Goal: Task Accomplishment & Management: Use online tool/utility

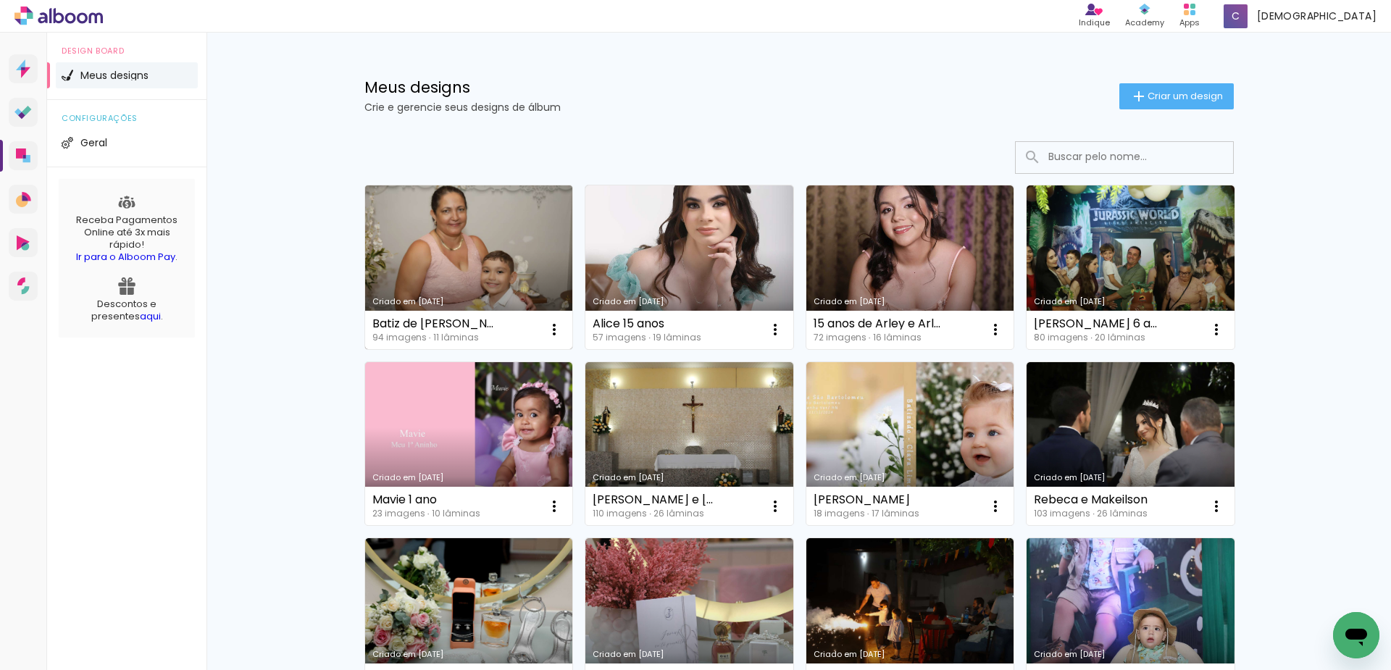
click at [477, 258] on link "Criado em [DATE]" at bounding box center [469, 267] width 208 height 164
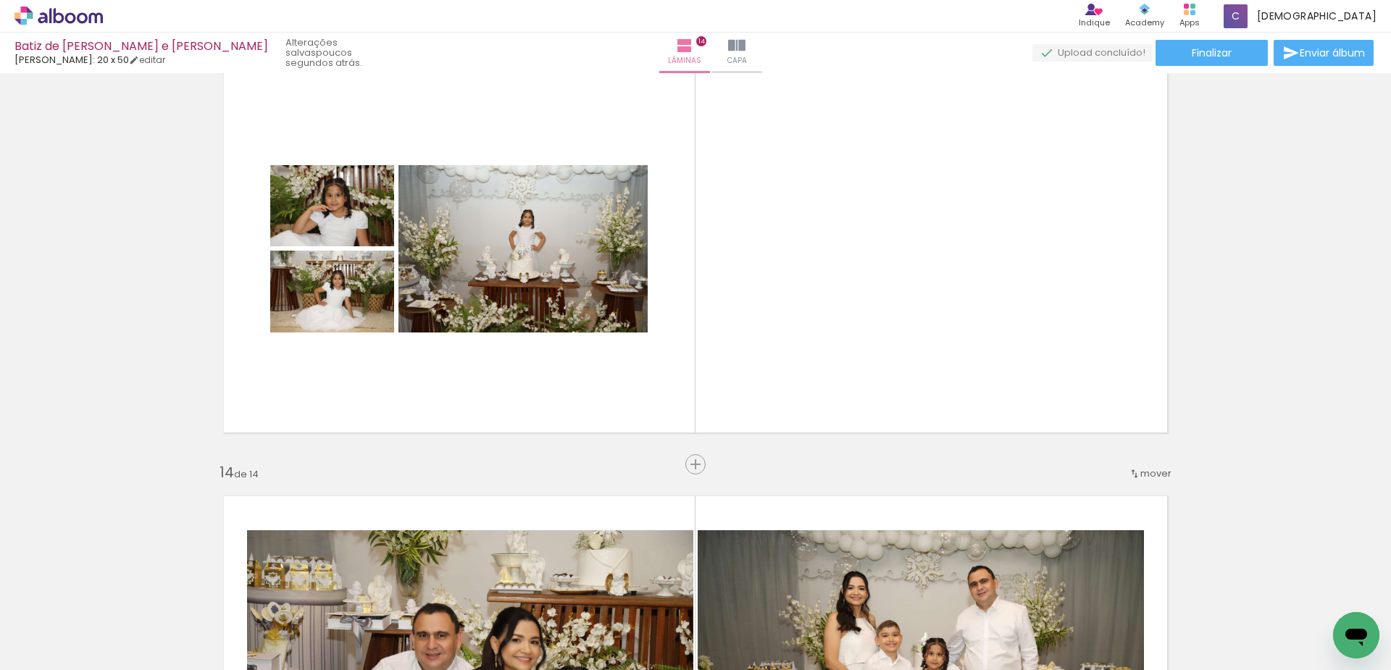
scroll to position [0, 3360]
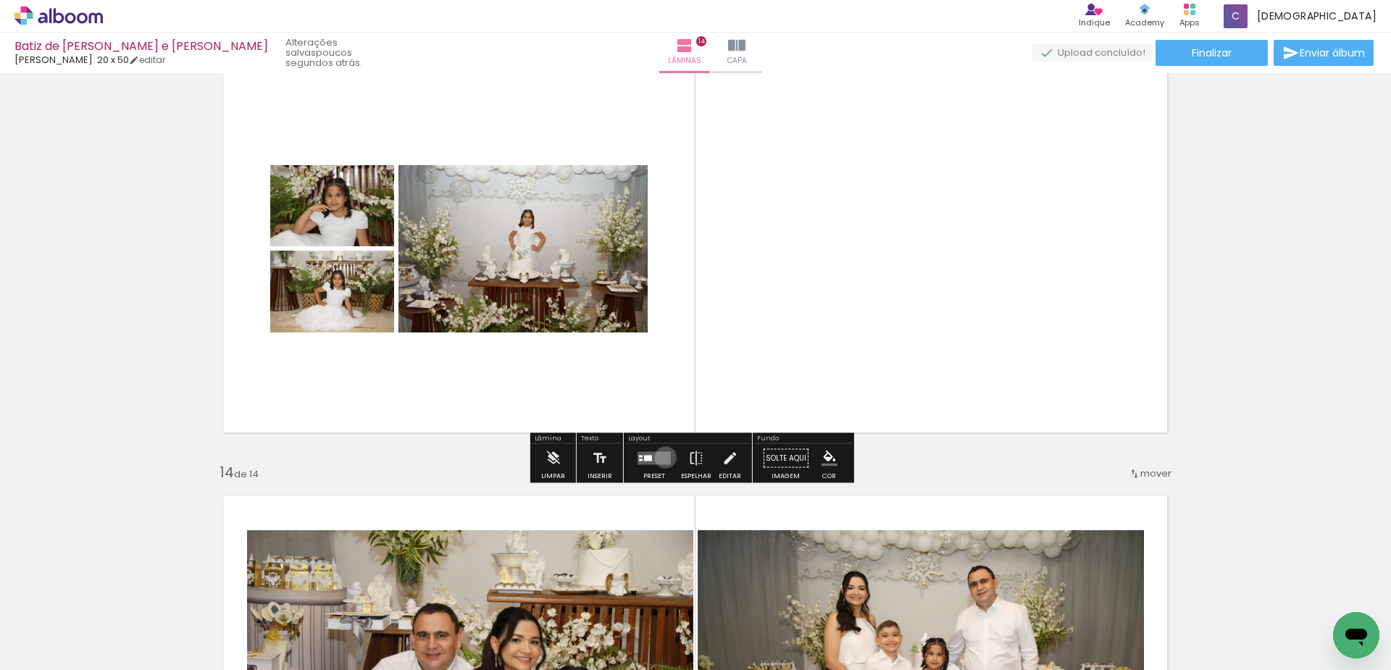
click at [662, 457] on quentale-layouter at bounding box center [653, 458] width 33 height 13
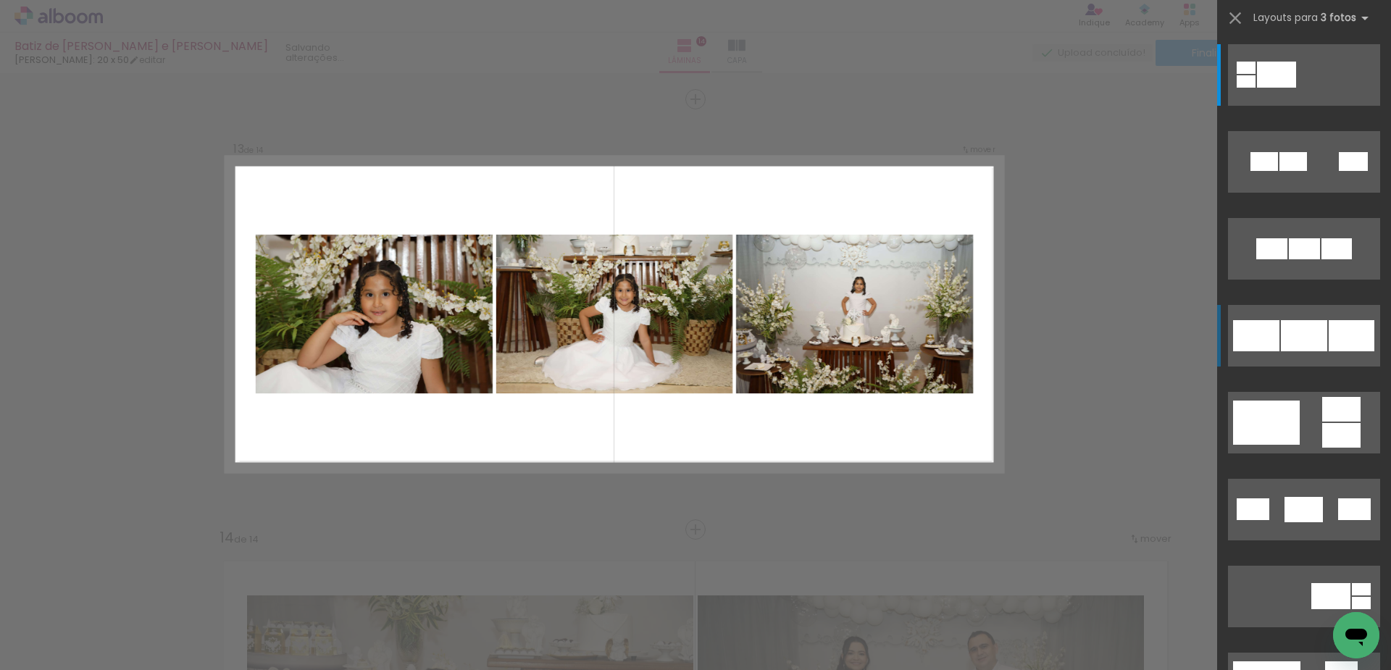
scroll to position [5150, 0]
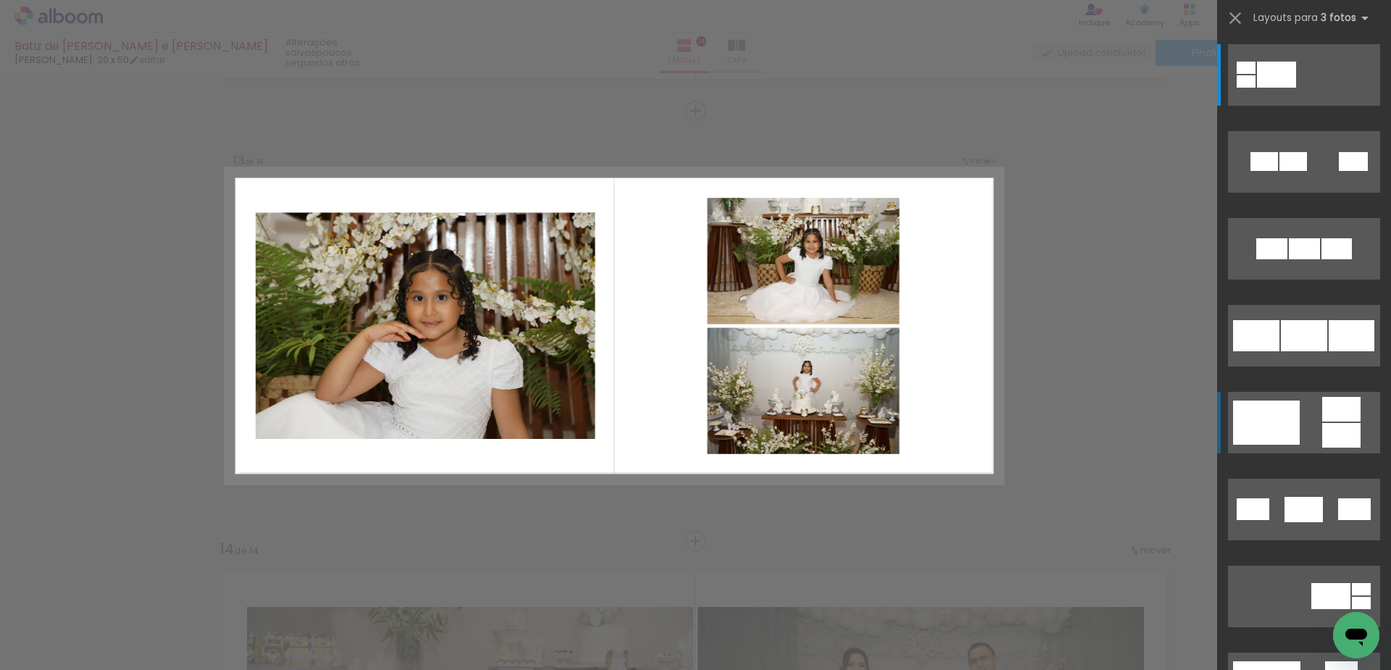
click at [1255, 74] on div at bounding box center [1246, 68] width 19 height 12
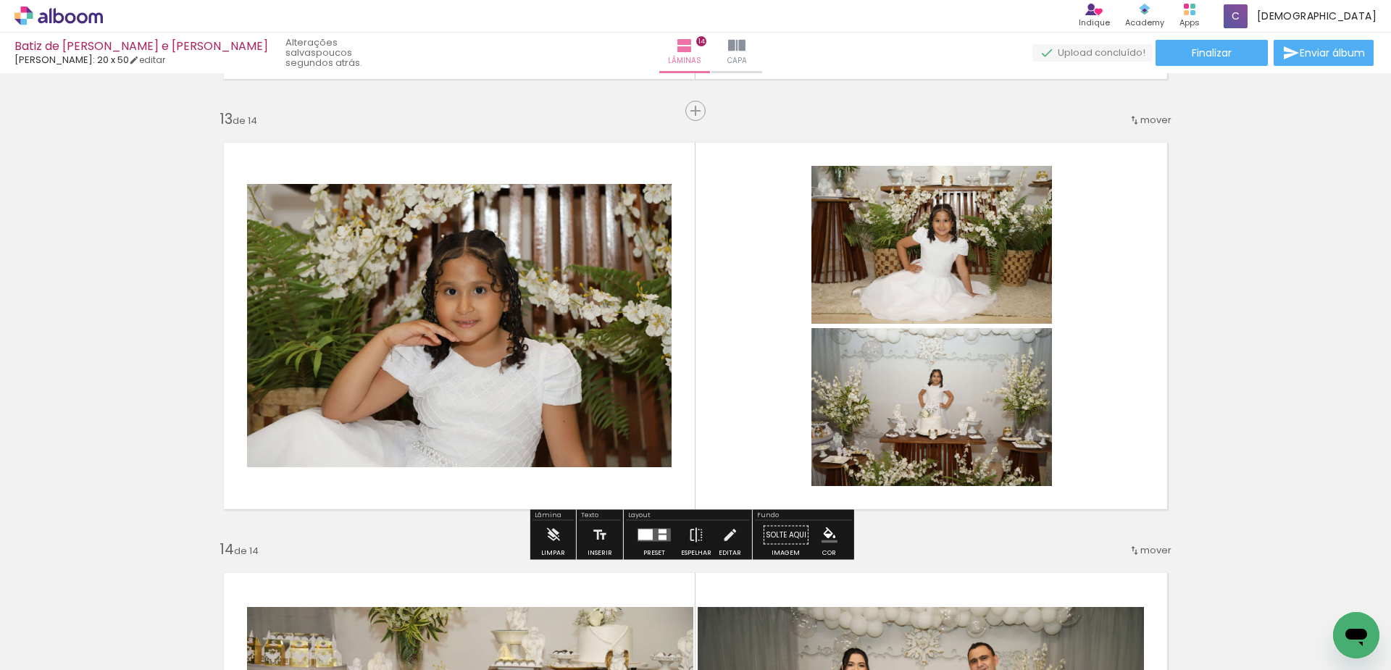
click at [651, 531] on quentale-layouter at bounding box center [653, 535] width 33 height 13
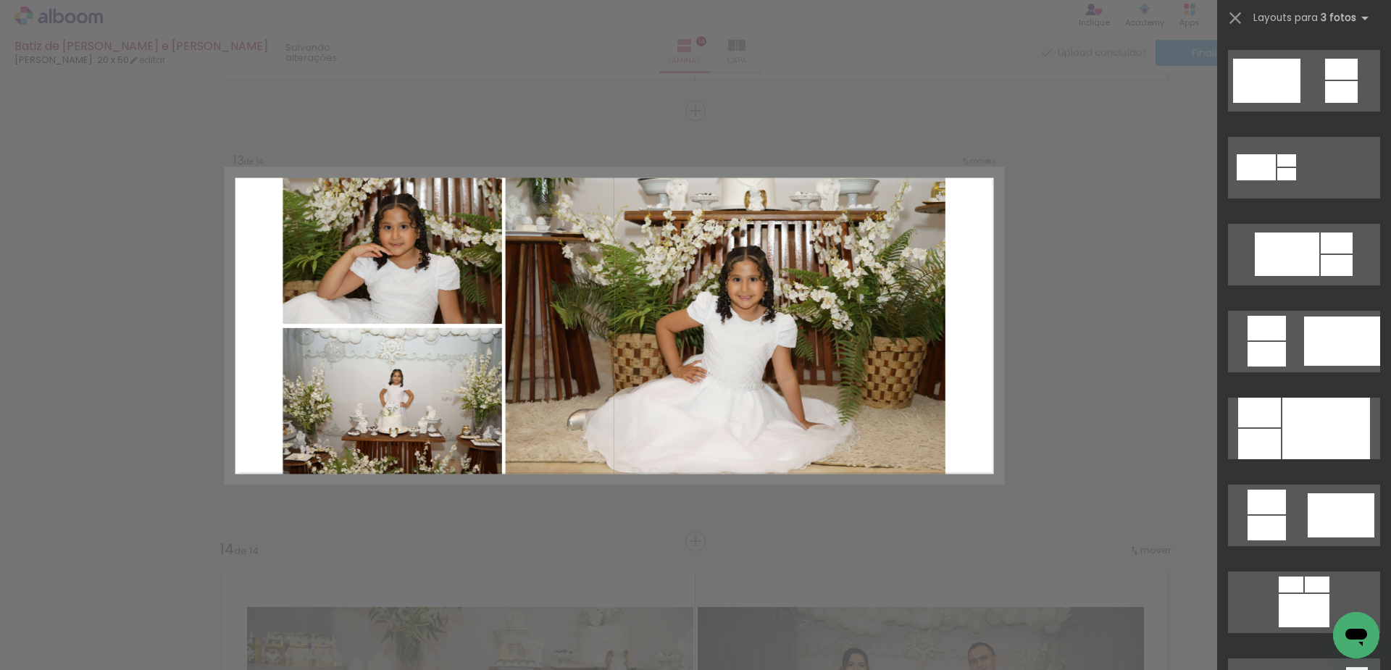
scroll to position [637, 0]
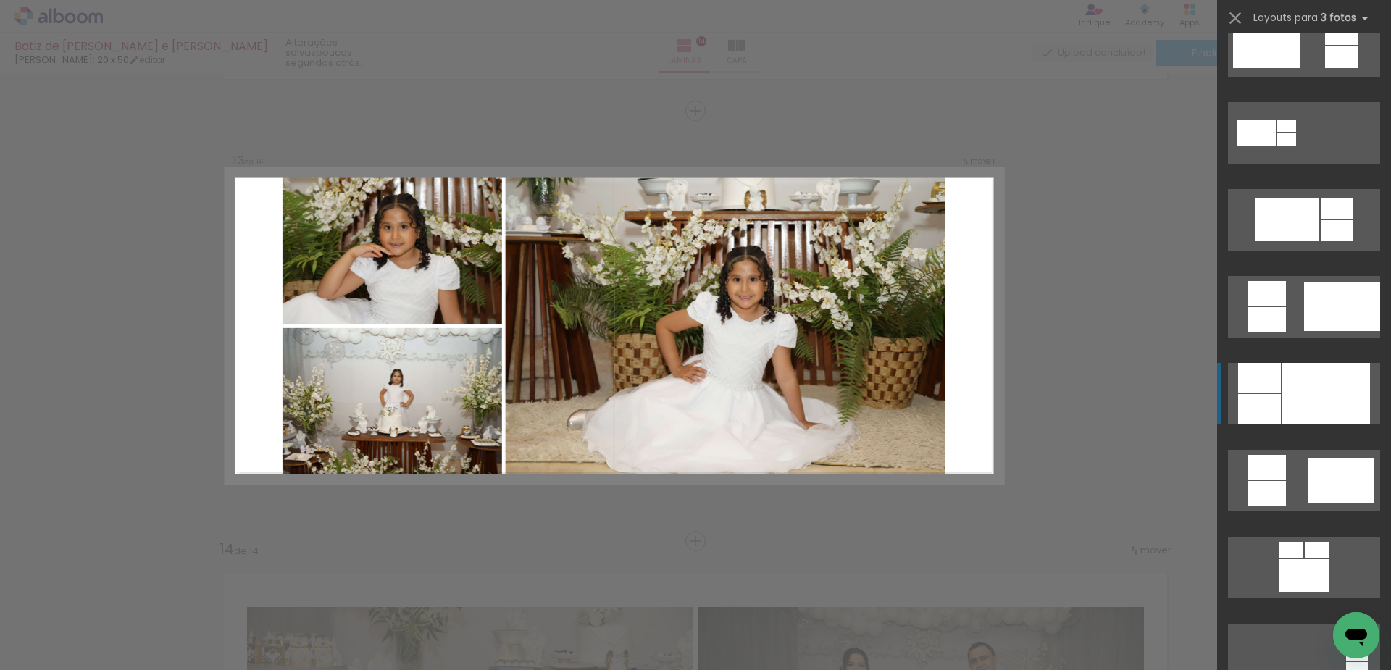
click at [1318, 392] on div at bounding box center [1326, 394] width 88 height 62
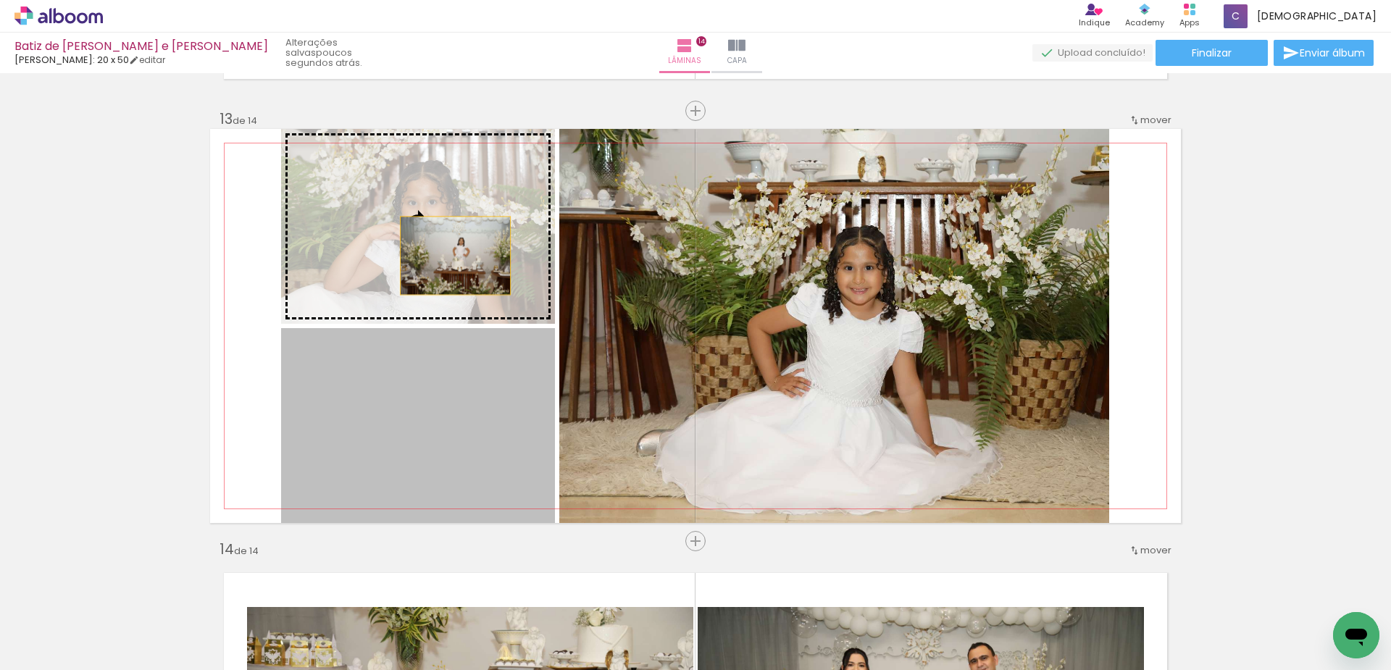
drag, startPoint x: 448, startPoint y: 301, endPoint x: 453, endPoint y: 227, distance: 74.1
click at [0, 0] on slot at bounding box center [0, 0] width 0 height 0
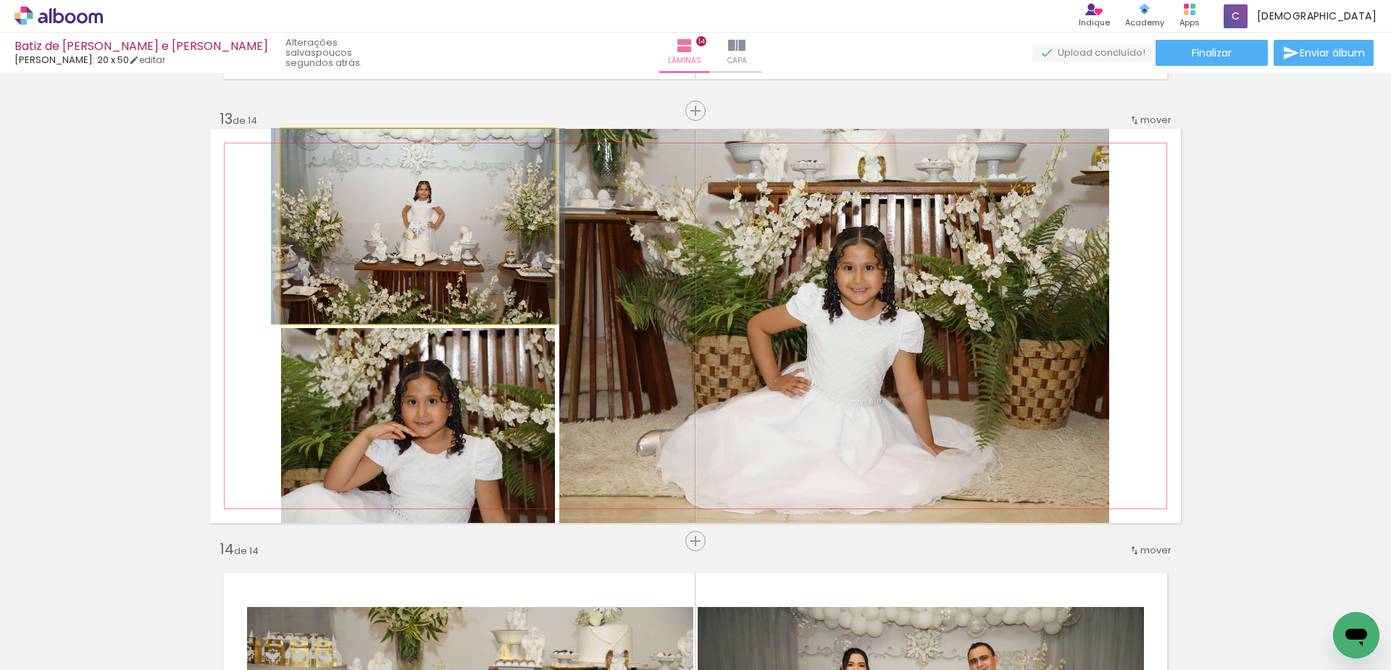
click at [424, 259] on quentale-photo at bounding box center [418, 226] width 274 height 195
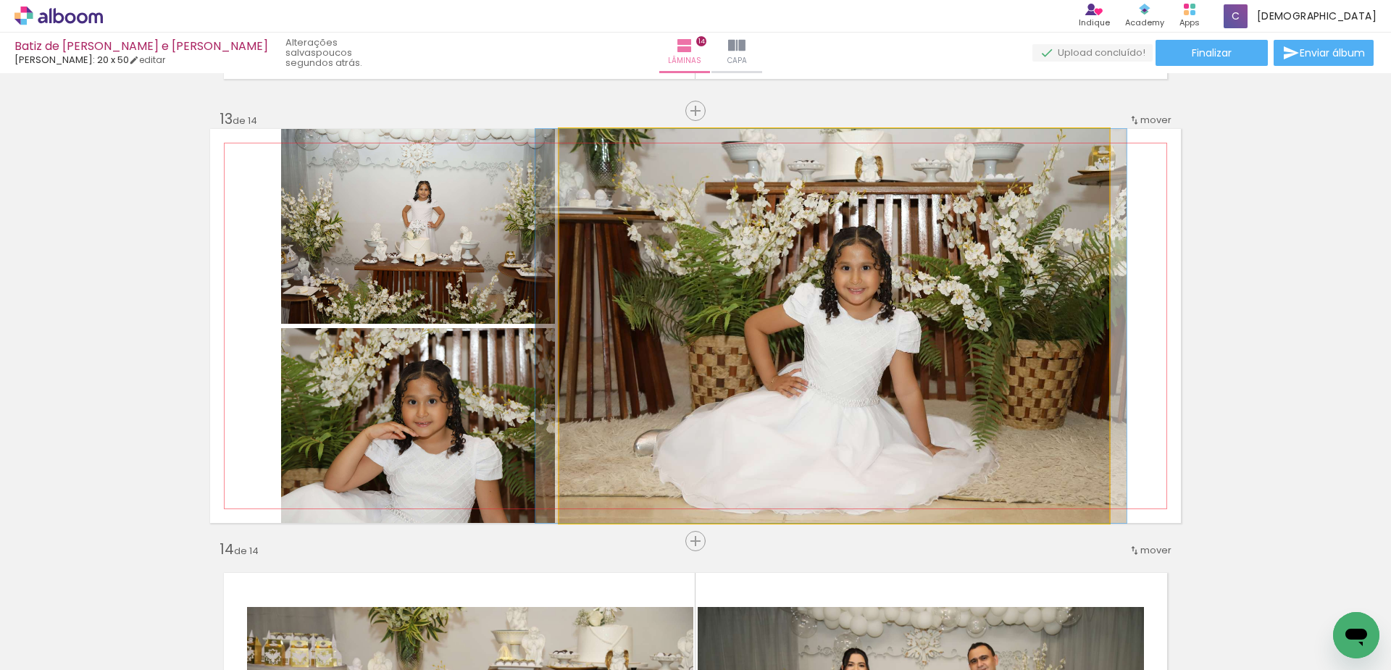
drag, startPoint x: 816, startPoint y: 353, endPoint x: 813, endPoint y: 365, distance: 11.9
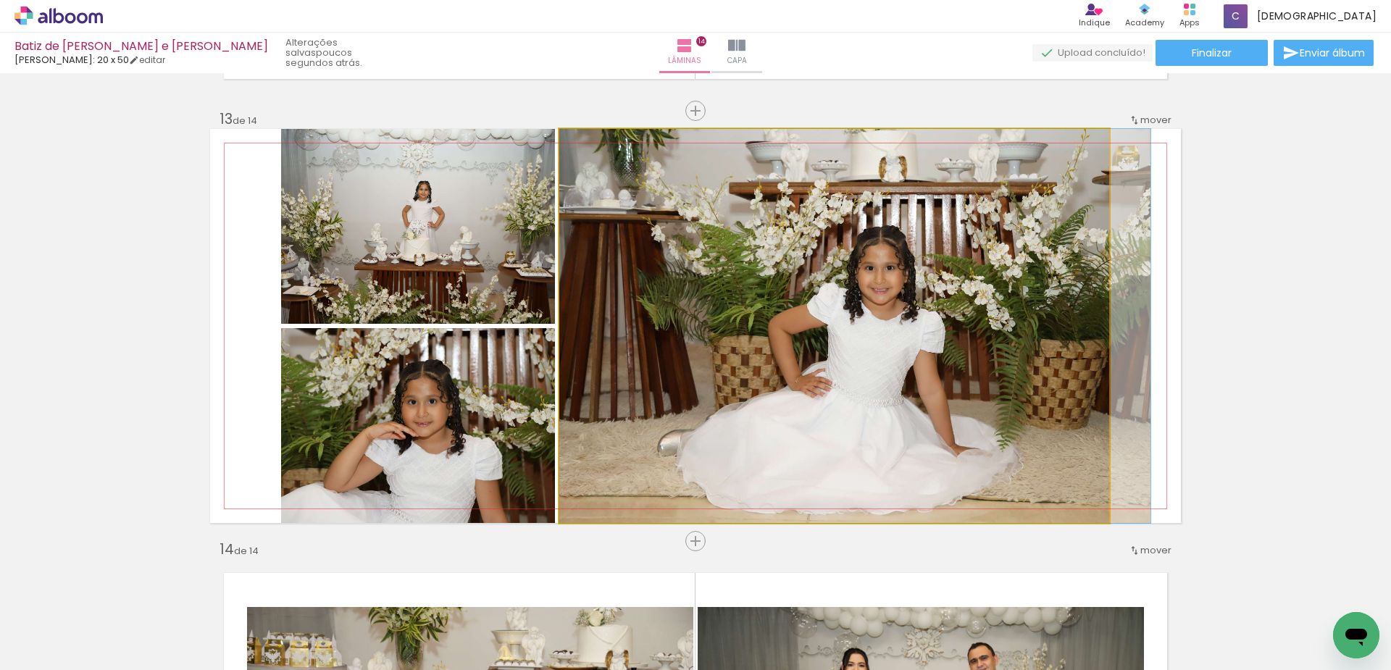
drag, startPoint x: 787, startPoint y: 325, endPoint x: 827, endPoint y: 331, distance: 41.1
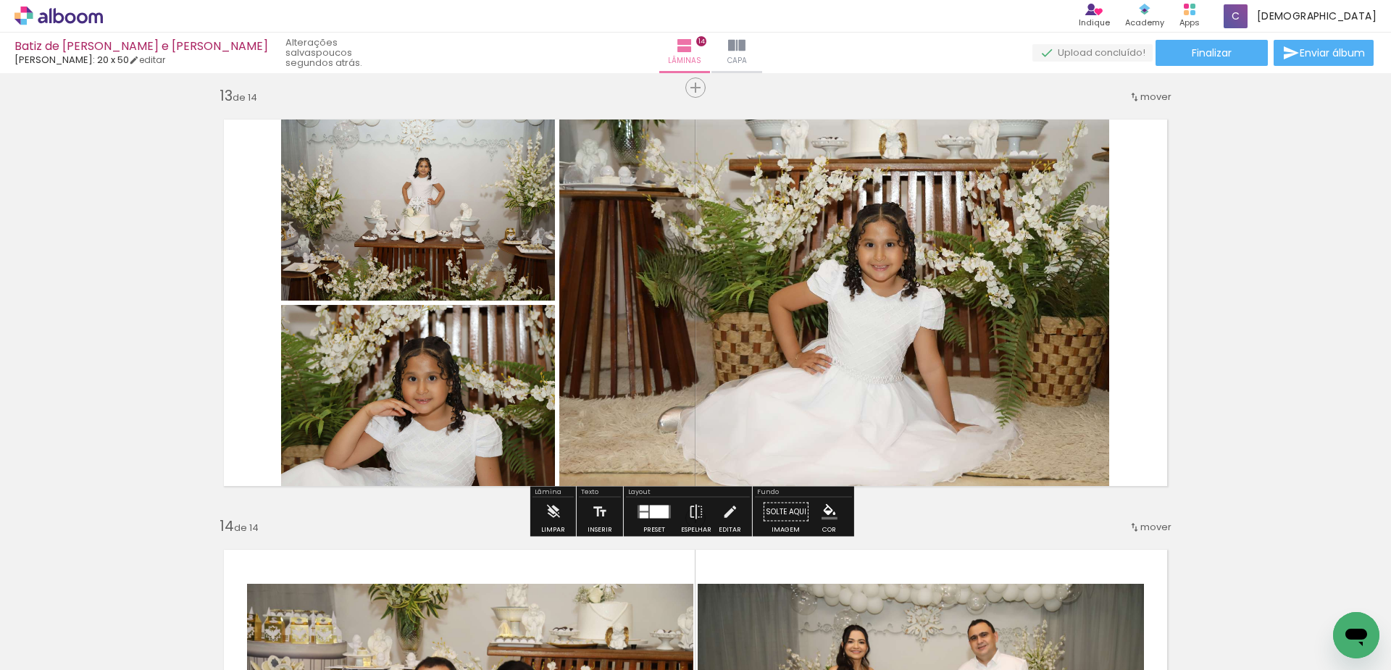
scroll to position [5150, 0]
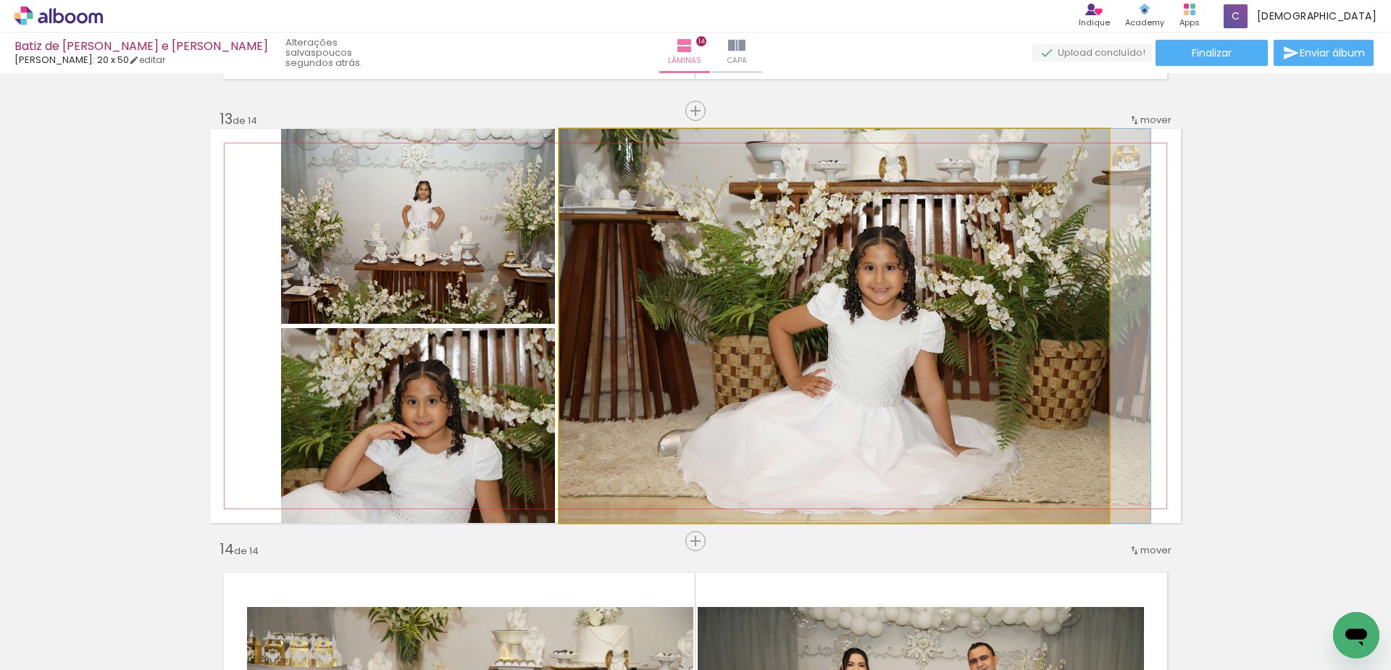
click at [874, 387] on quentale-photo at bounding box center [834, 326] width 550 height 394
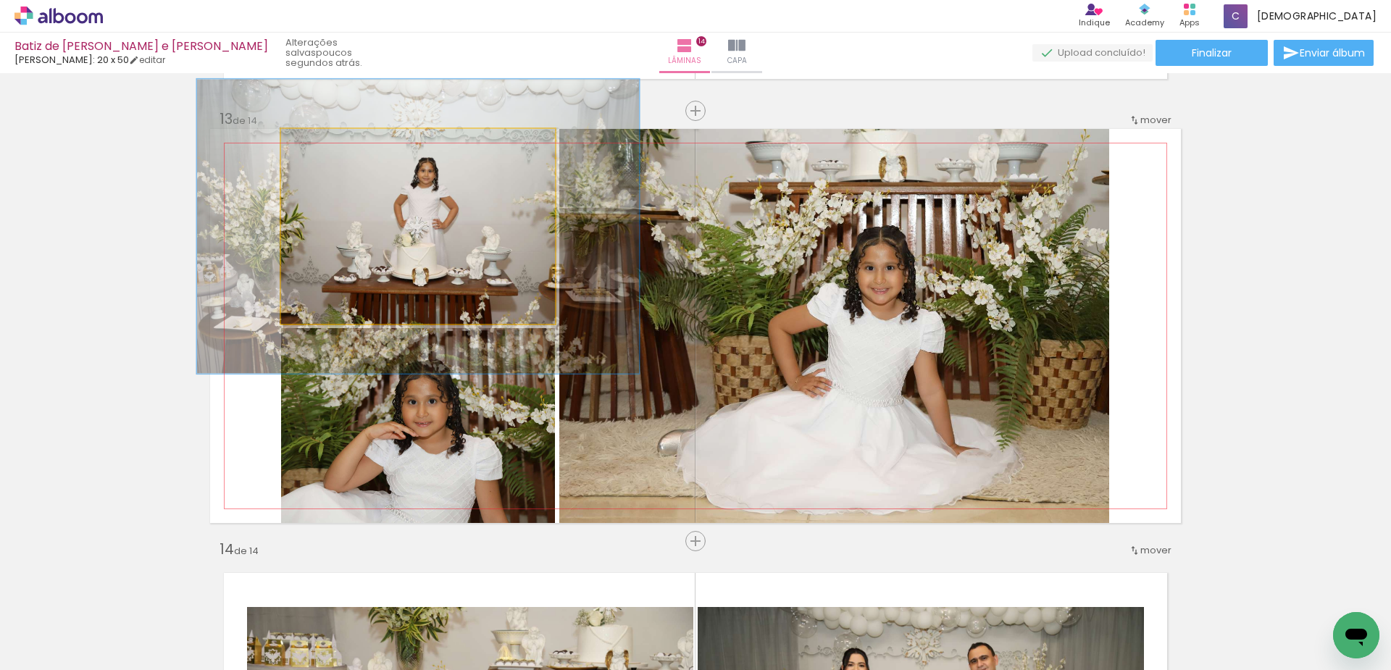
drag, startPoint x: 315, startPoint y: 146, endPoint x: 340, endPoint y: 150, distance: 25.7
type paper-slider "151"
click at [340, 150] on div at bounding box center [340, 144] width 23 height 23
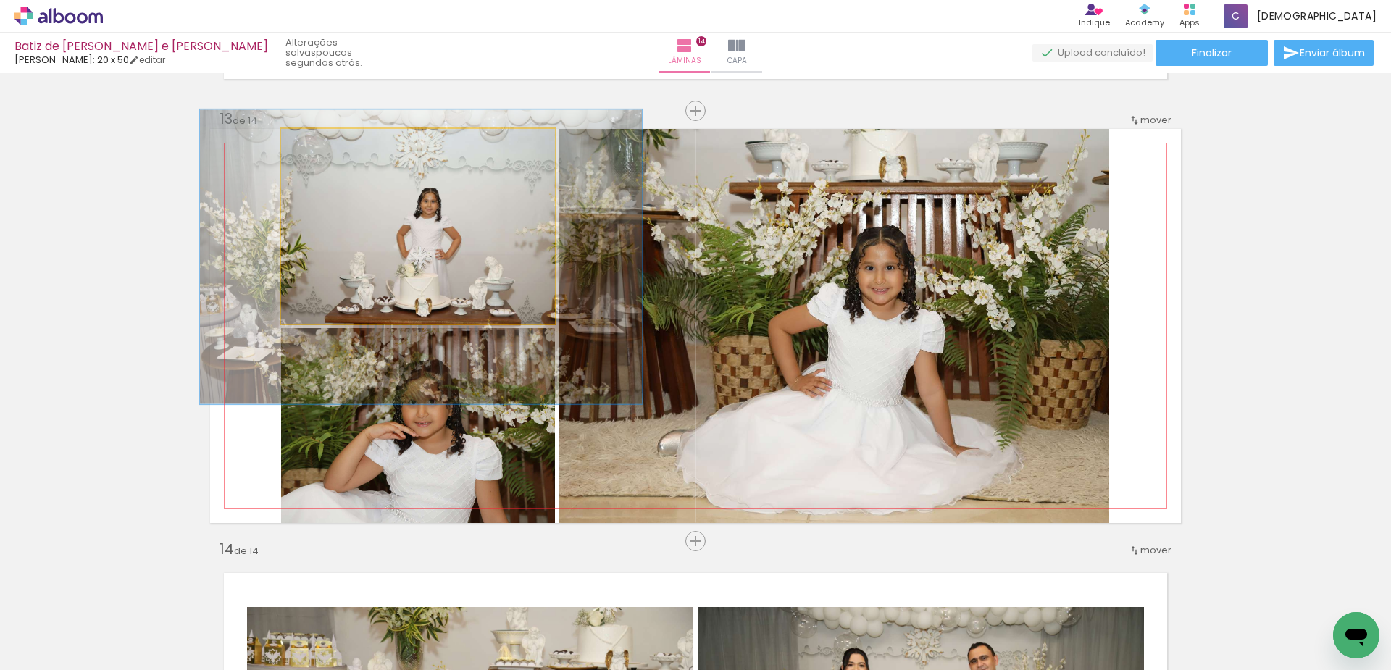
drag, startPoint x: 464, startPoint y: 268, endPoint x: 466, endPoint y: 298, distance: 30.6
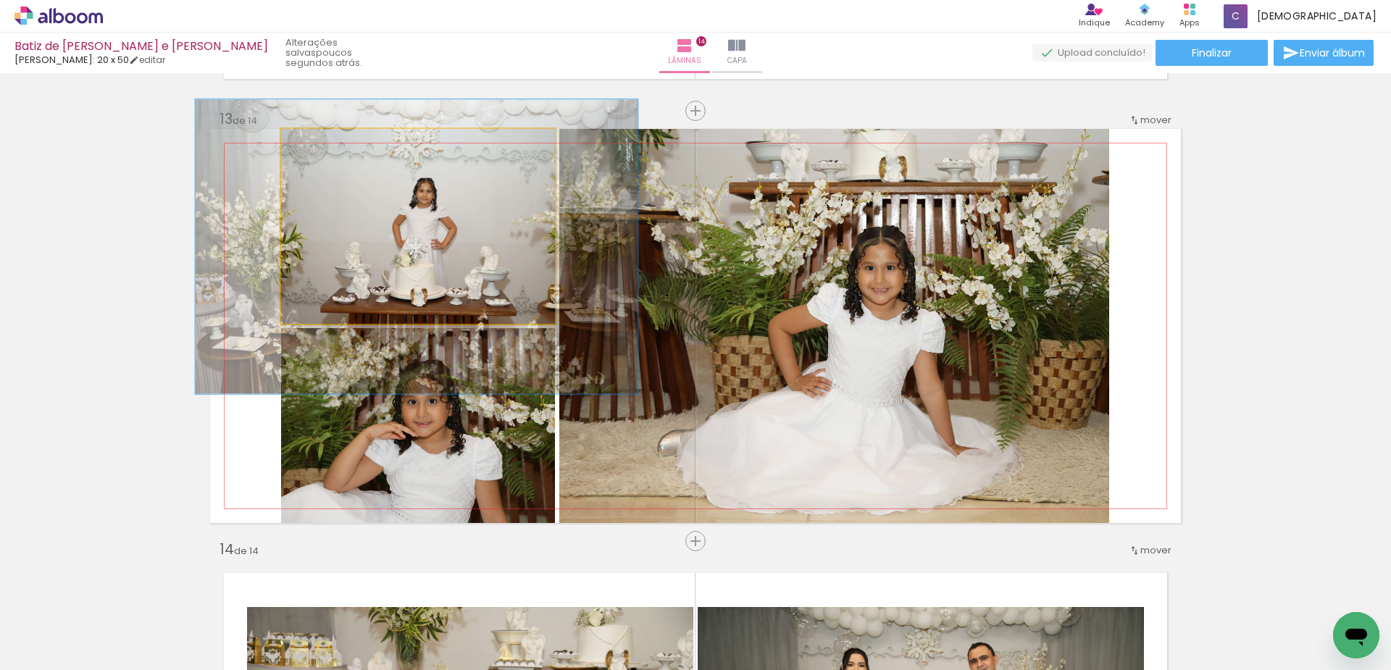
drag, startPoint x: 453, startPoint y: 216, endPoint x: 448, endPoint y: 206, distance: 11.0
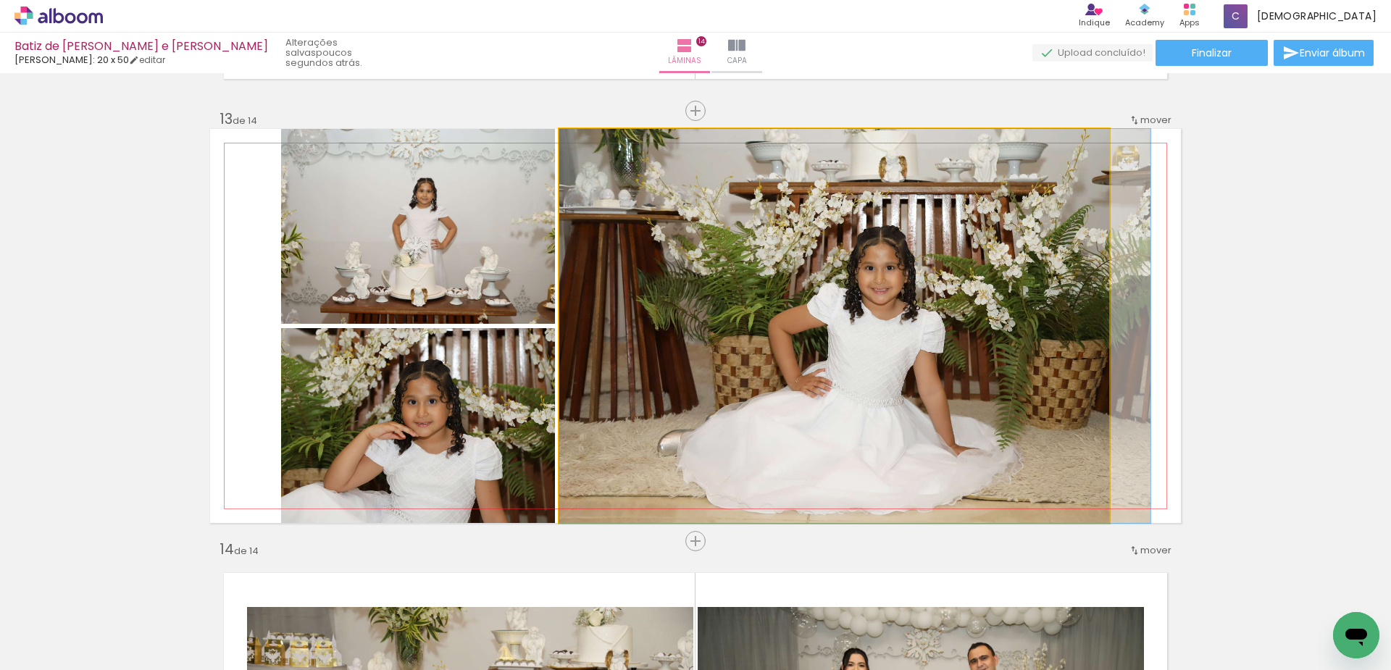
drag, startPoint x: 921, startPoint y: 366, endPoint x: 922, endPoint y: 356, distance: 9.4
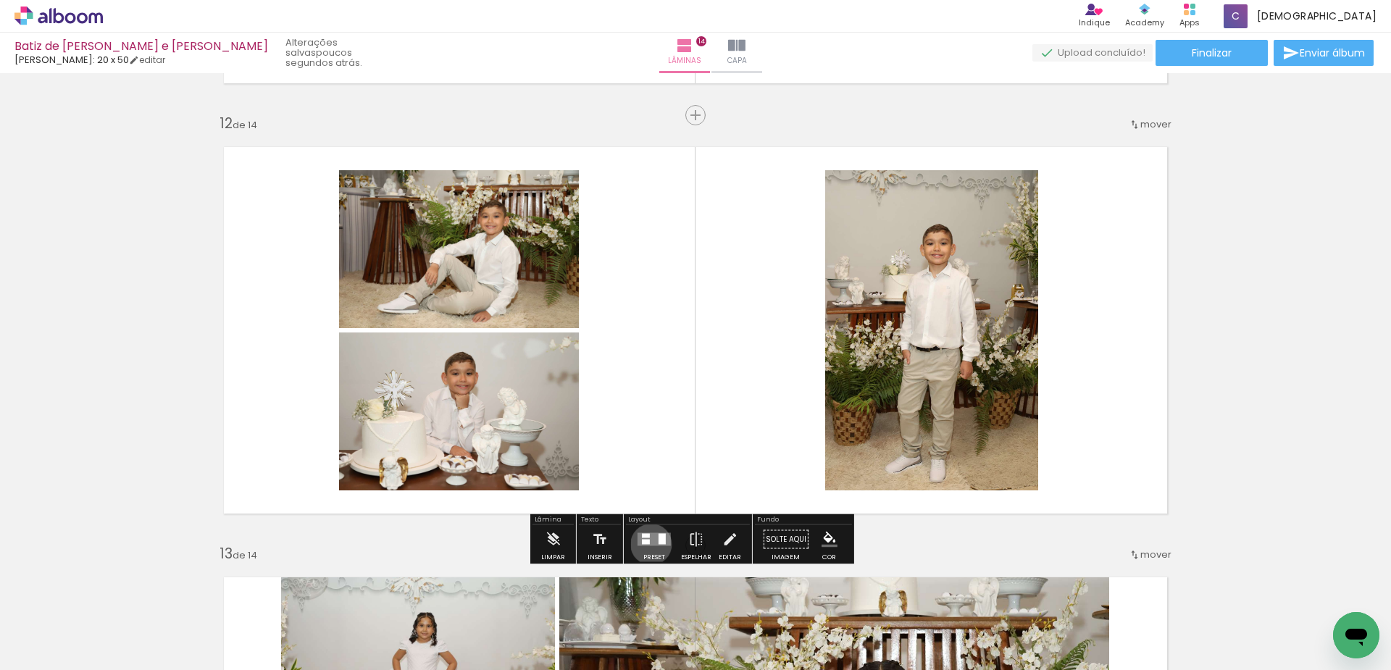
click at [648, 544] on quentale-layouter at bounding box center [653, 539] width 33 height 13
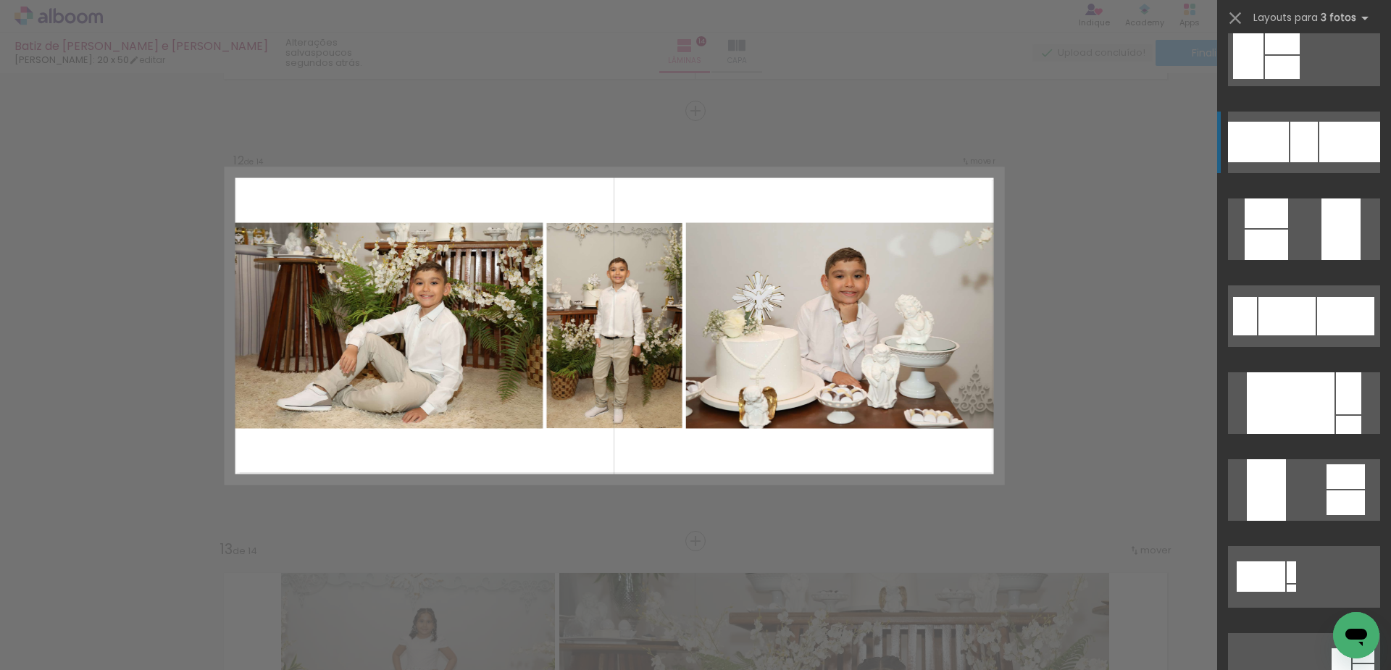
scroll to position [435, 0]
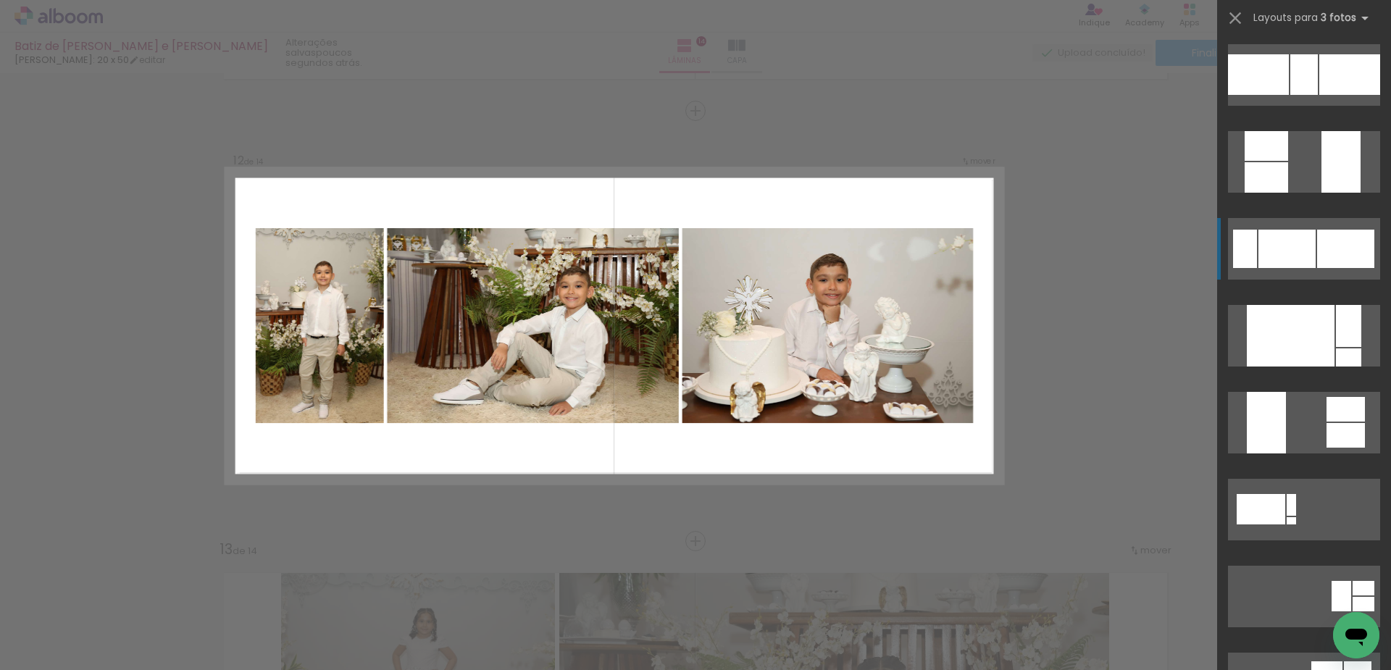
click at [1292, 95] on div at bounding box center [1304, 74] width 28 height 41
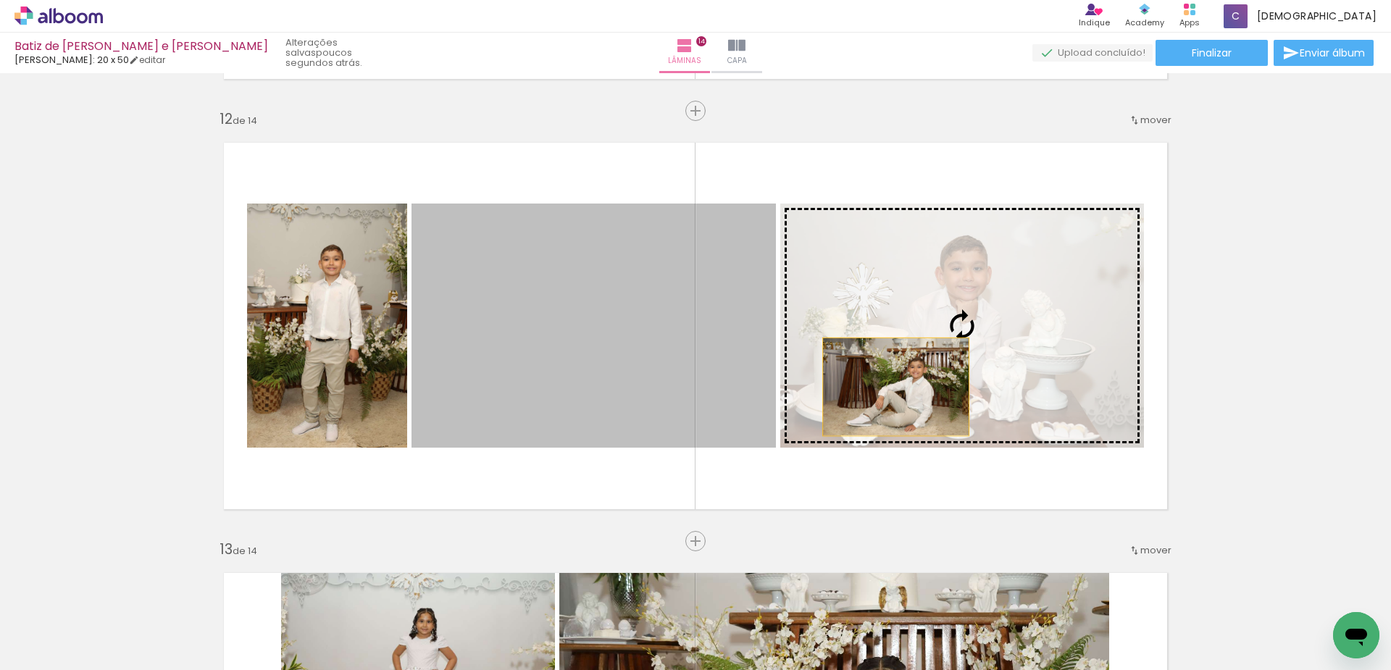
drag, startPoint x: 729, startPoint y: 386, endPoint x: 890, endPoint y: 387, distance: 160.8
click at [0, 0] on slot at bounding box center [0, 0] width 0 height 0
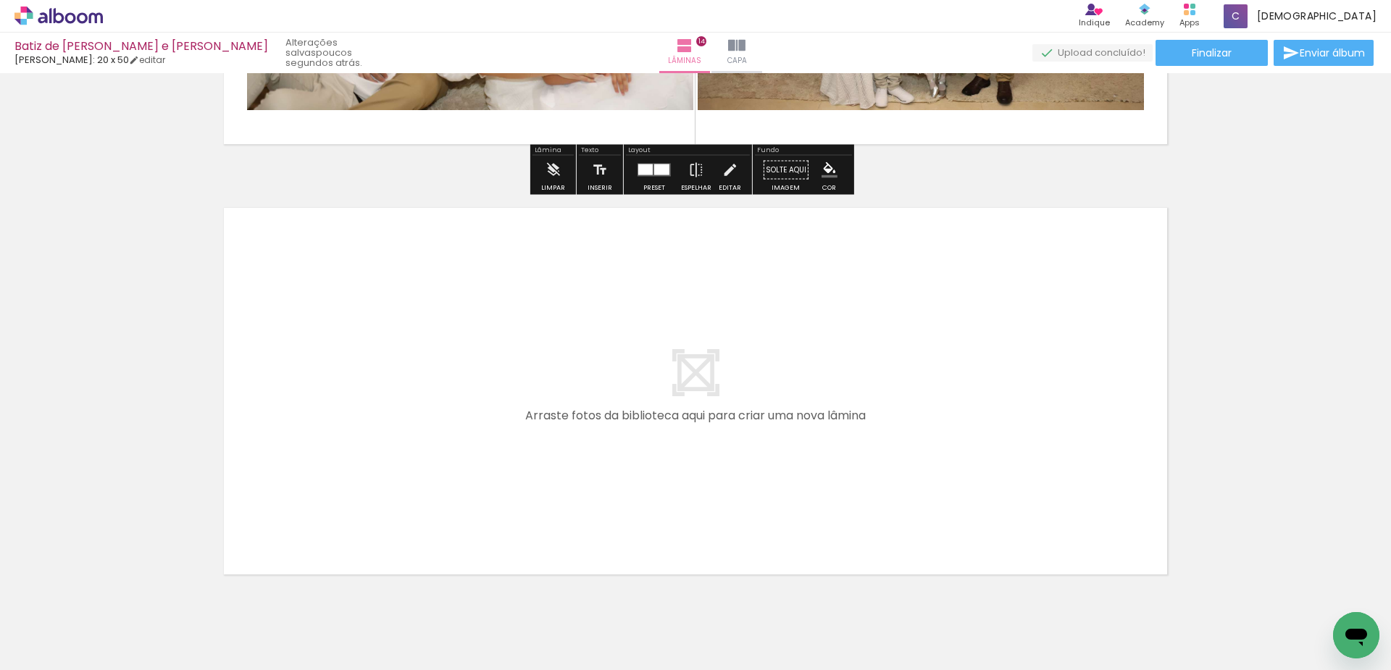
scroll to position [5951, 0]
